Goal: Task Accomplishment & Management: Manage account settings

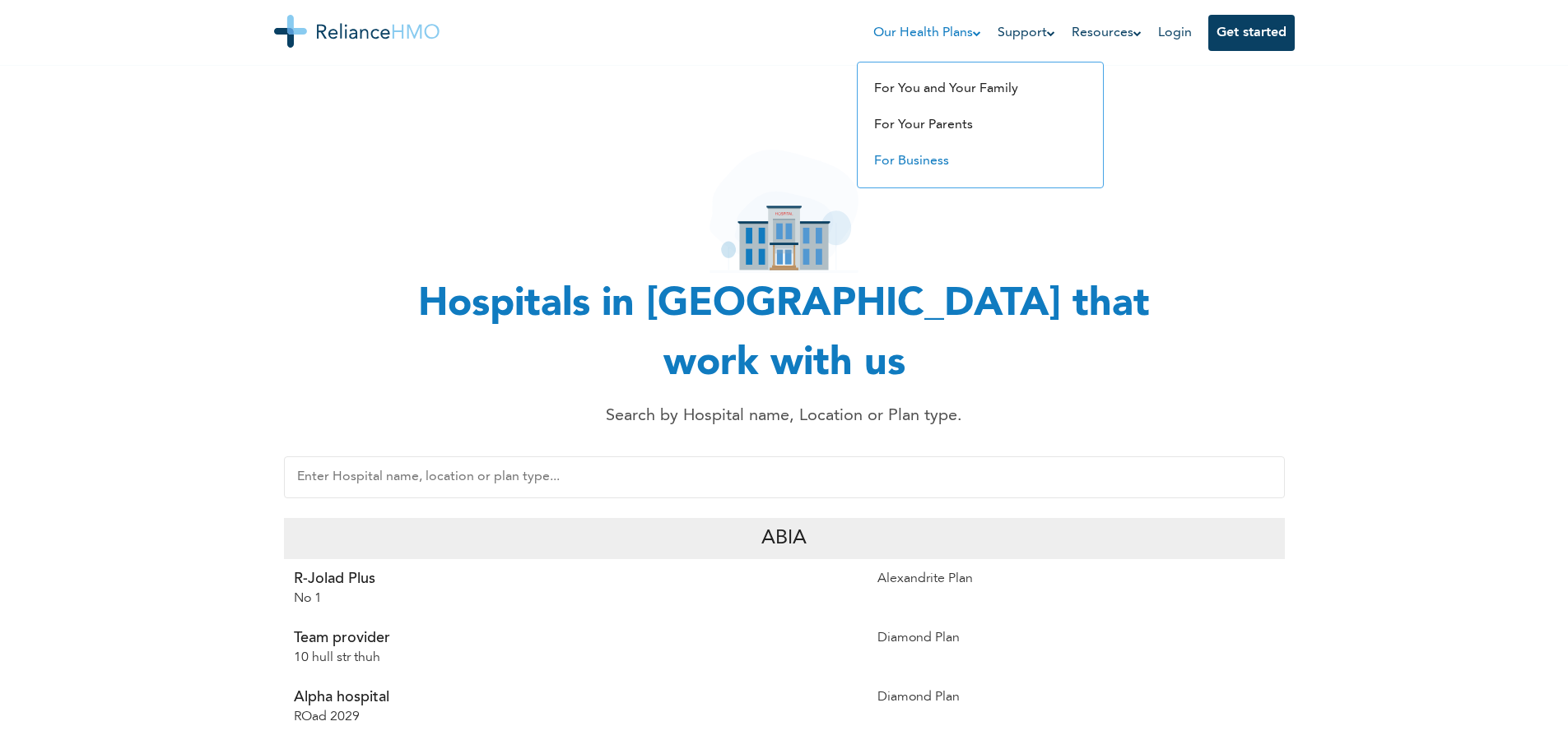
click at [896, 158] on link "For Business" at bounding box center [911, 161] width 74 height 13
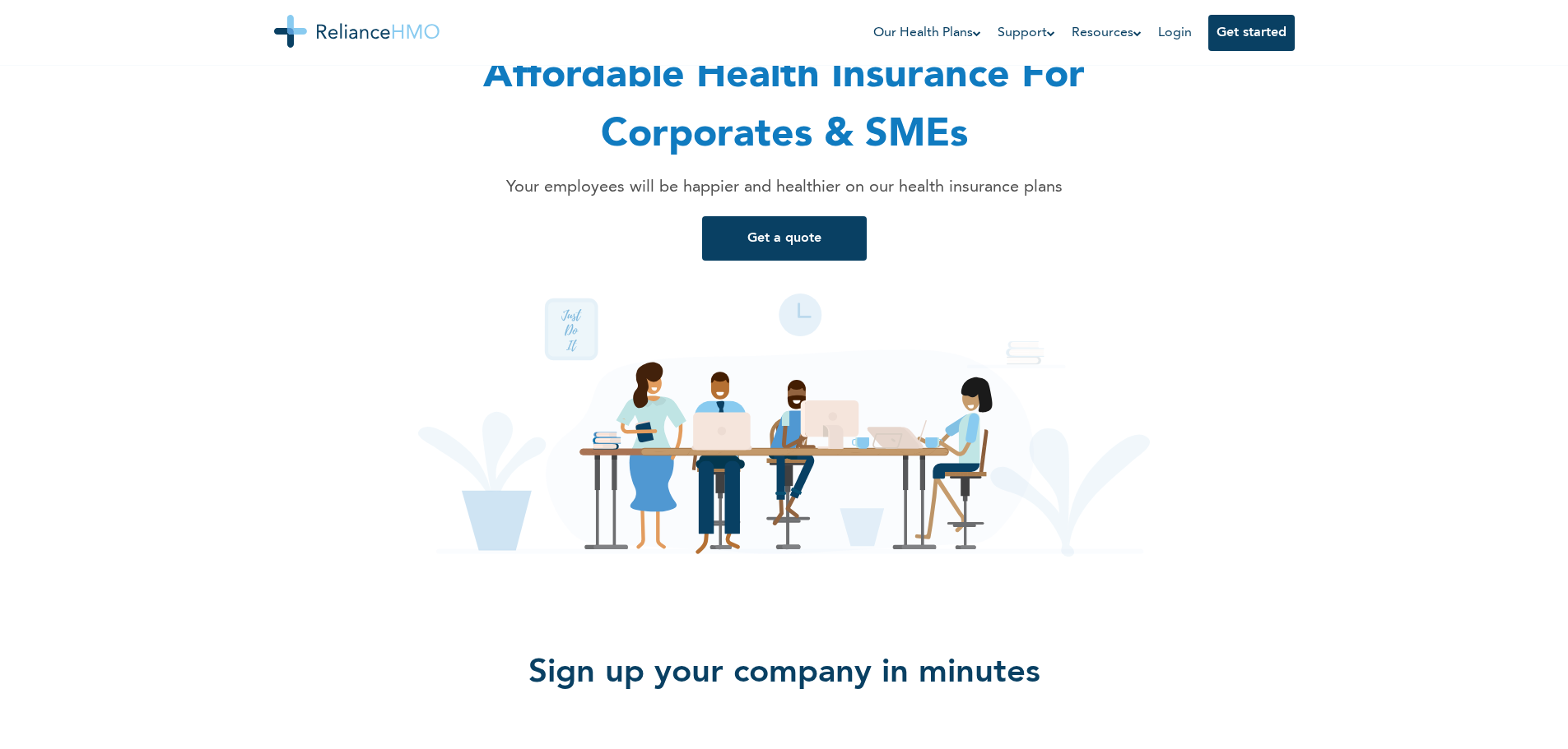
scroll to position [493, 0]
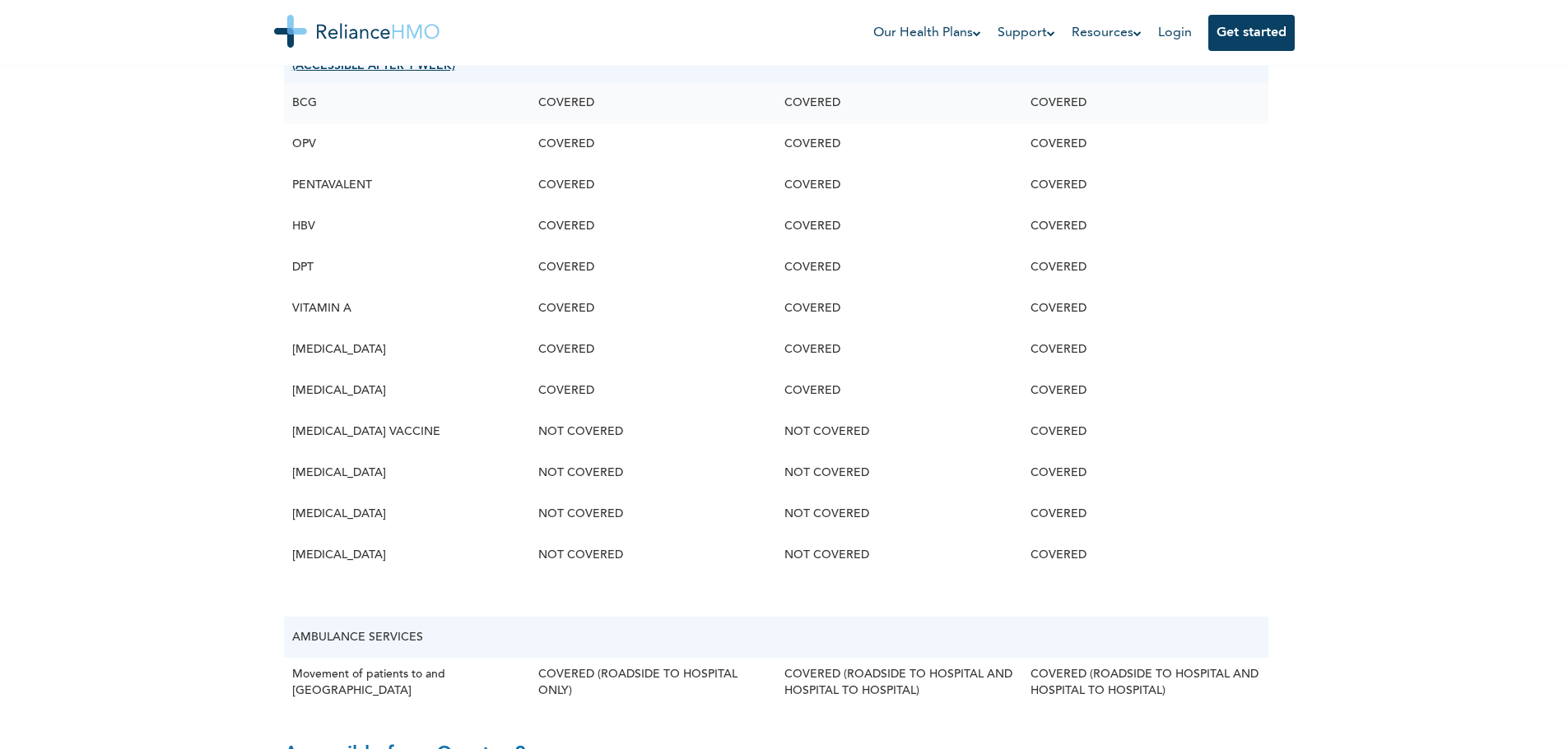
scroll to position [3373, 0]
click at [1183, 36] on link "Login" at bounding box center [1174, 32] width 34 height 13
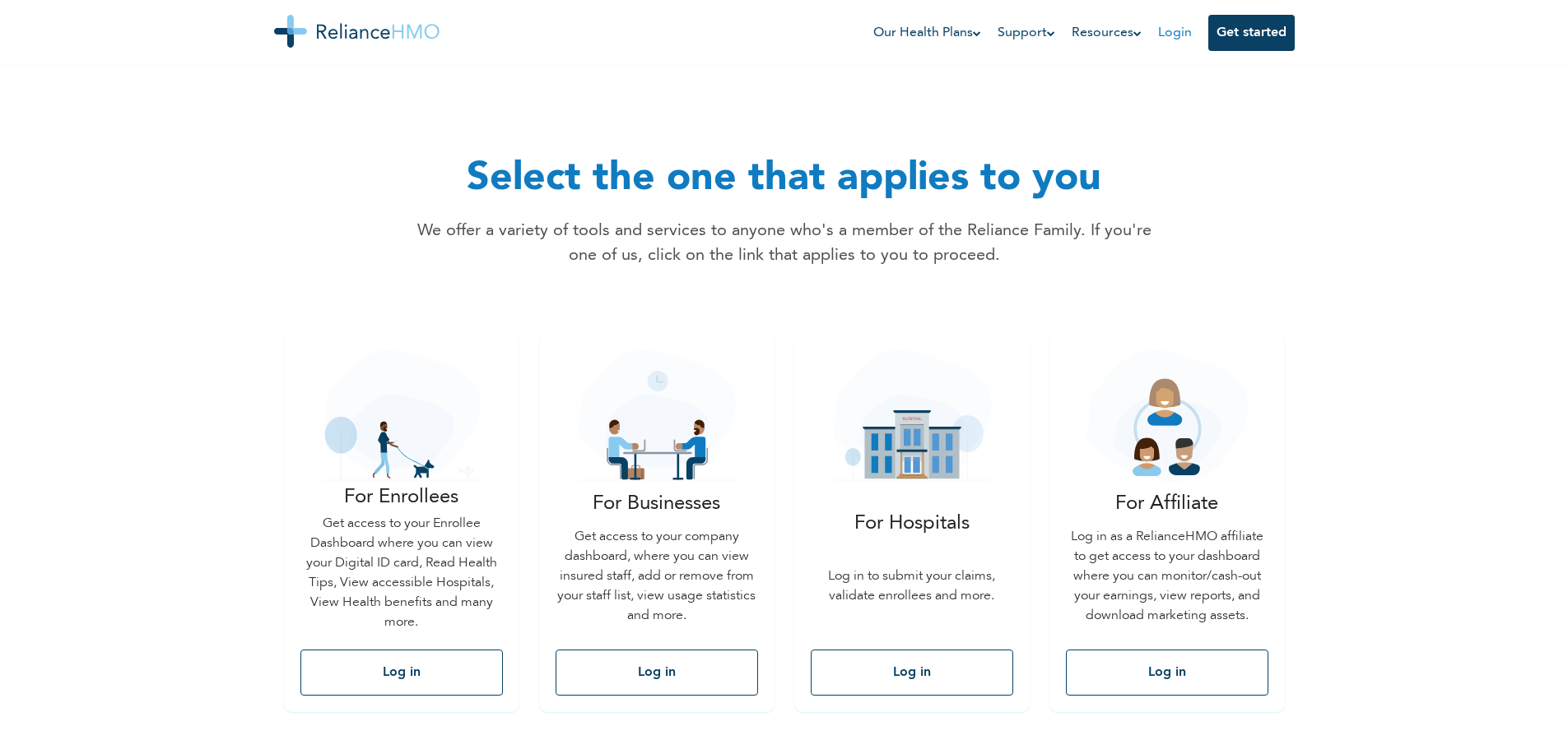
click at [1177, 39] on link "Login" at bounding box center [1174, 32] width 34 height 13
click at [1175, 30] on link "Login" at bounding box center [1174, 32] width 34 height 13
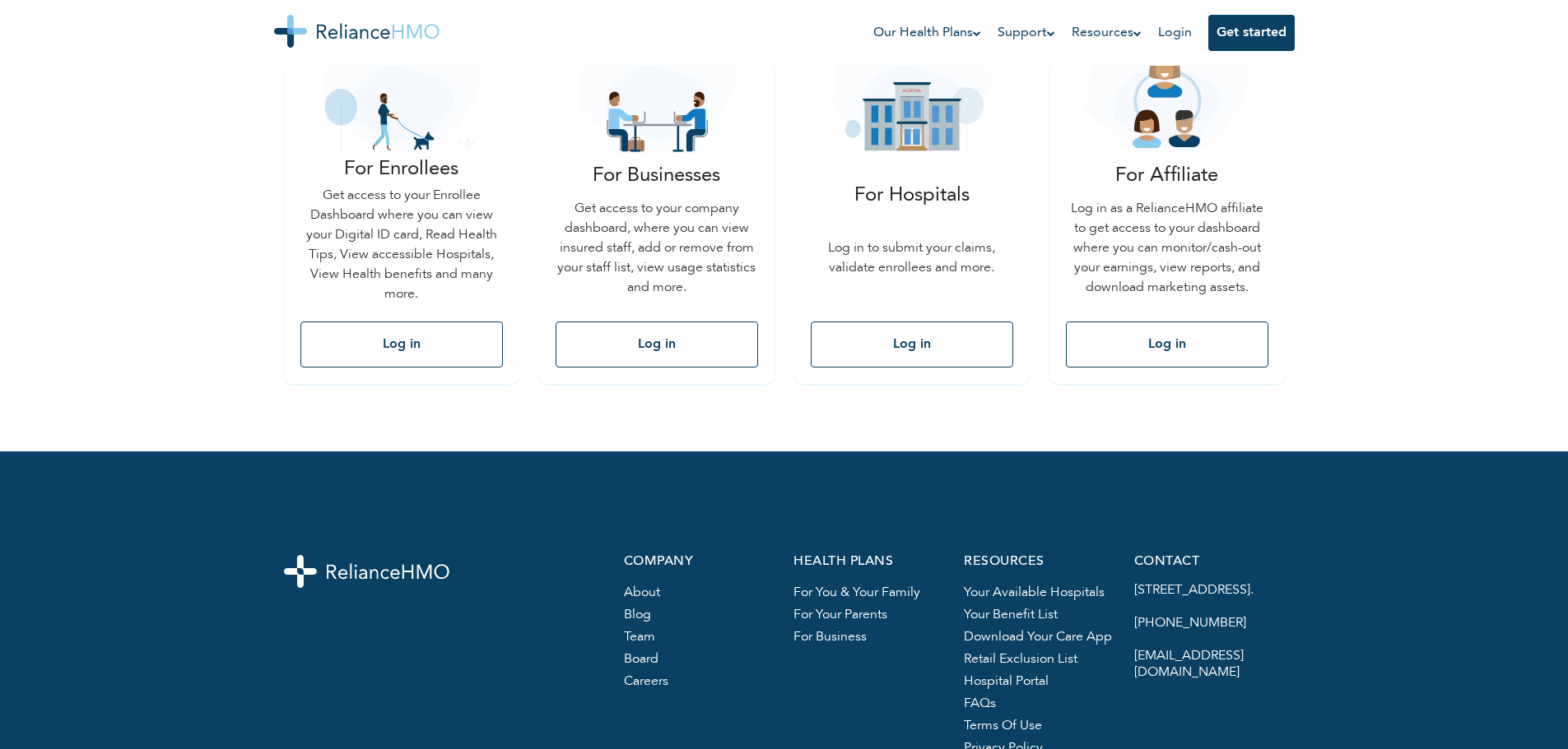
scroll to position [293, 0]
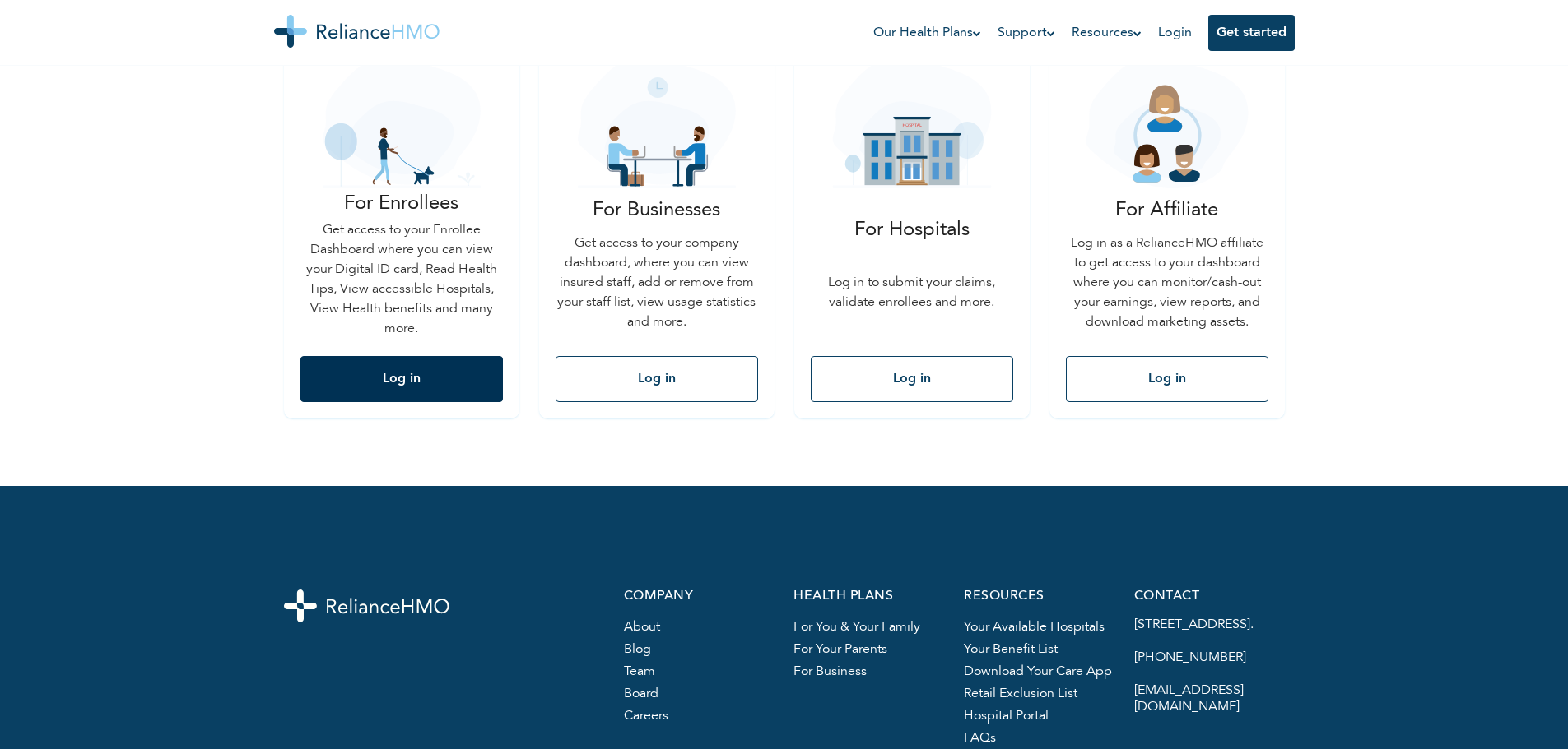
click at [475, 386] on button "Log in" at bounding box center [401, 379] width 202 height 46
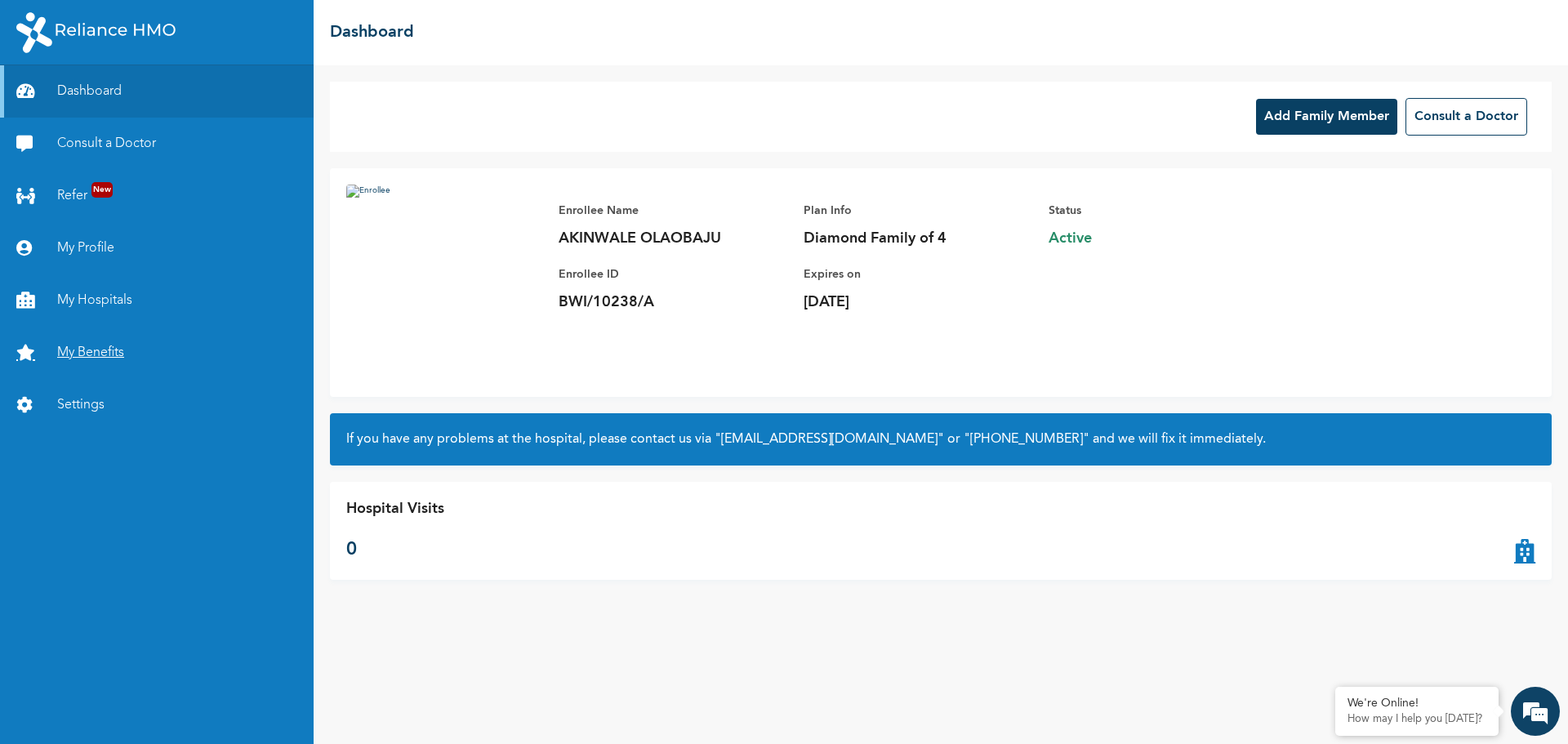
click at [109, 347] on link "My Benefits" at bounding box center [157, 353] width 314 height 52
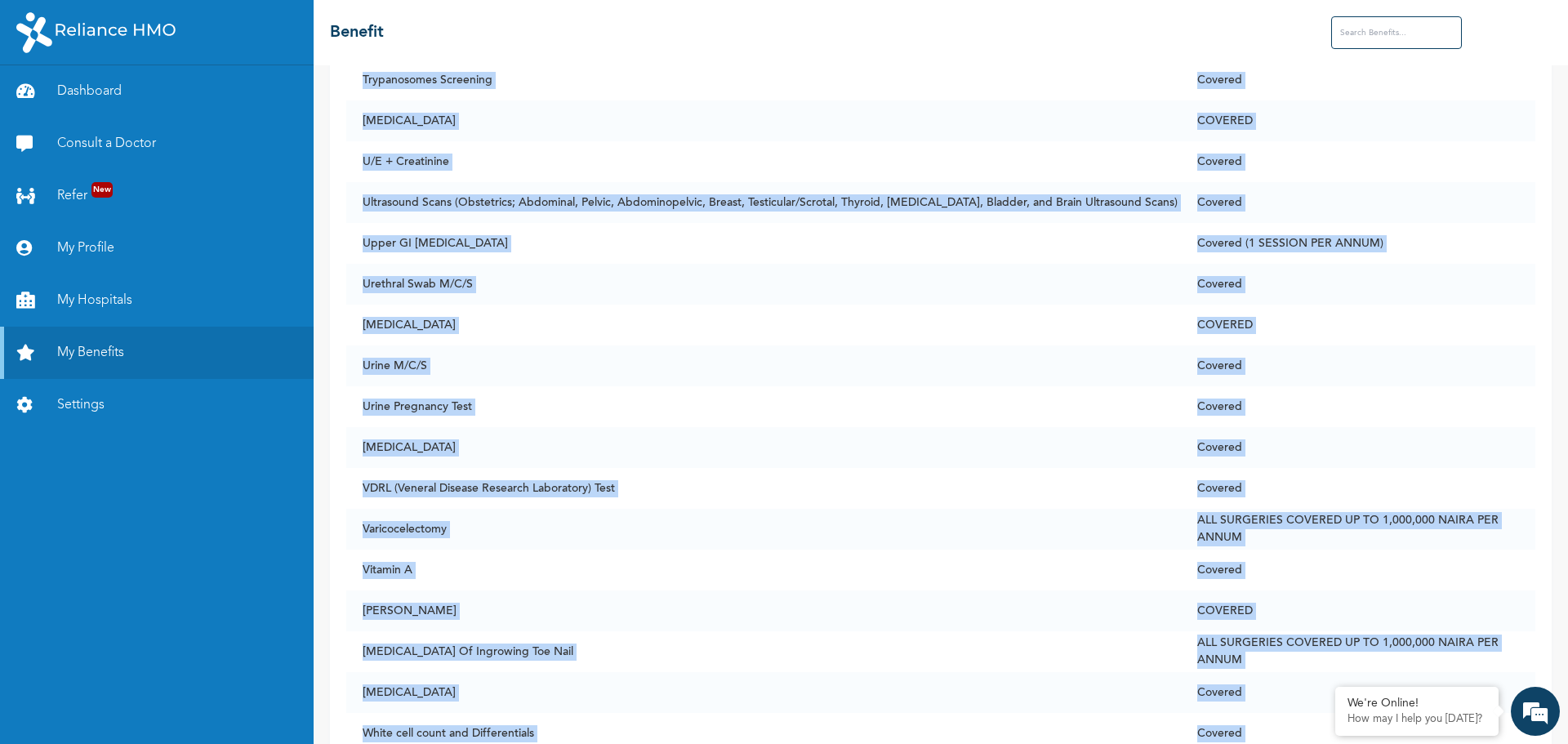
scroll to position [12272, 0]
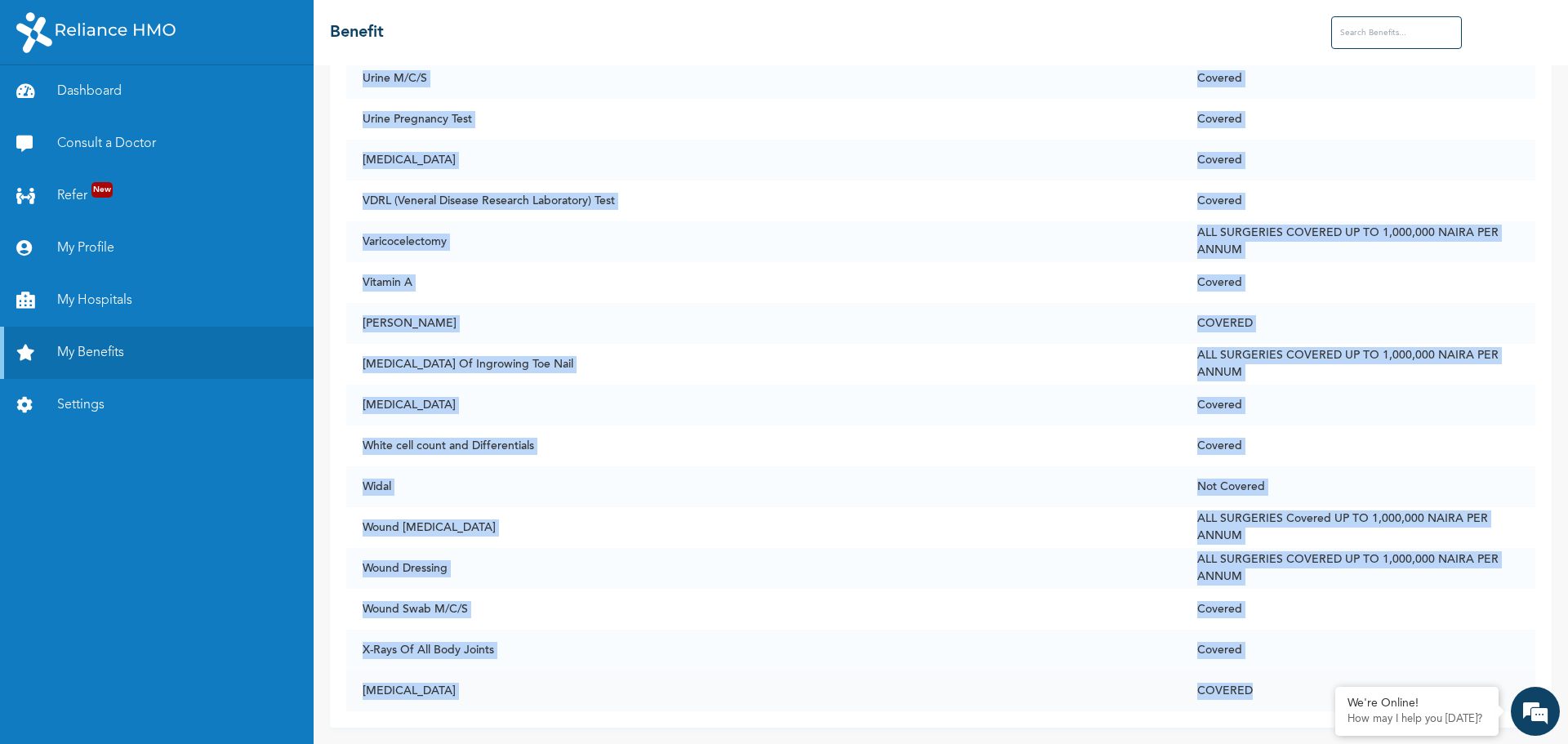
drag, startPoint x: 350, startPoint y: 198, endPoint x: 1277, endPoint y: 682, distance: 1045.7
copy table "Benefit Status 24 Hour Creatinine Clearance Covered ALT (Sgpt) Serum Covered AS…"
